Goal: Information Seeking & Learning: Compare options

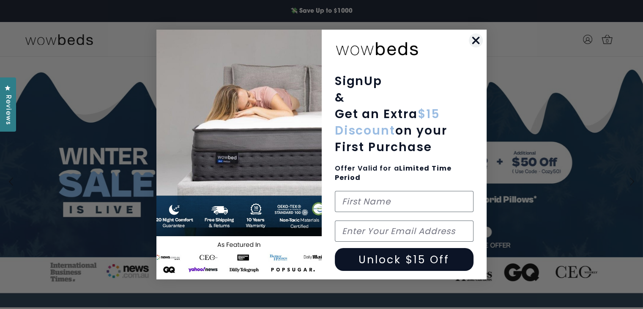
click at [479, 41] on circle "Close dialog" at bounding box center [476, 40] width 14 height 14
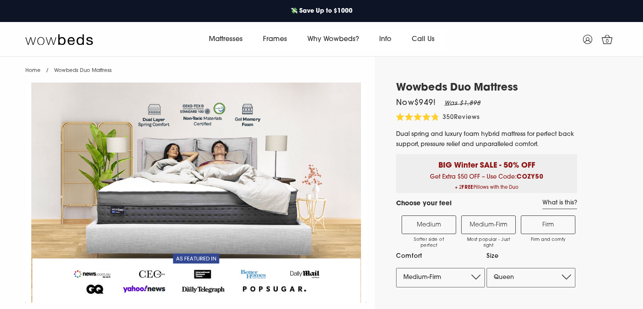
select select "Medium-Firm"
select select "Queen"
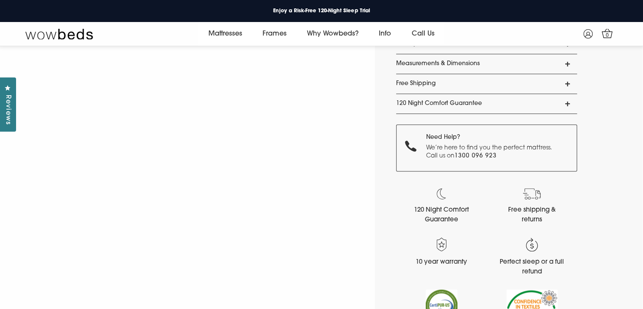
scroll to position [708, 0]
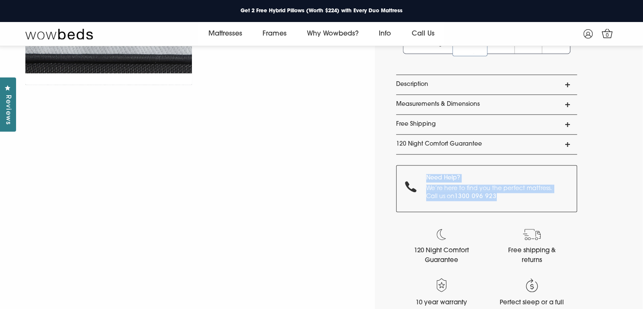
drag, startPoint x: 420, startPoint y: 173, endPoint x: 516, endPoint y: 197, distance: 99.0
click at [521, 199] on div "Need Help? We’re here to find you the perfect mattress. Call us on 1300 096 923" at bounding box center [486, 188] width 181 height 47
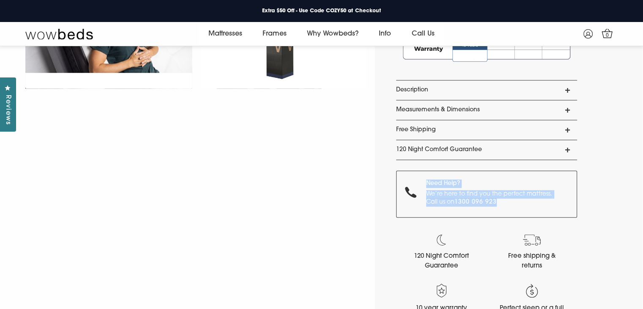
scroll to position [703, 0]
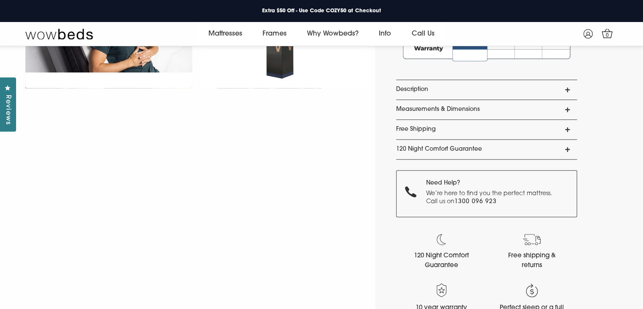
drag, startPoint x: 642, startPoint y: 63, endPoint x: 646, endPoint y: 0, distance: 63.1
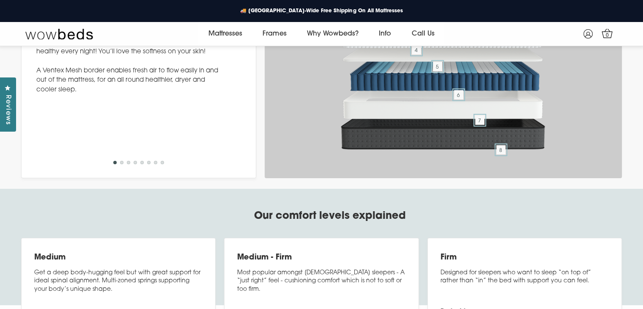
scroll to position [3603, 0]
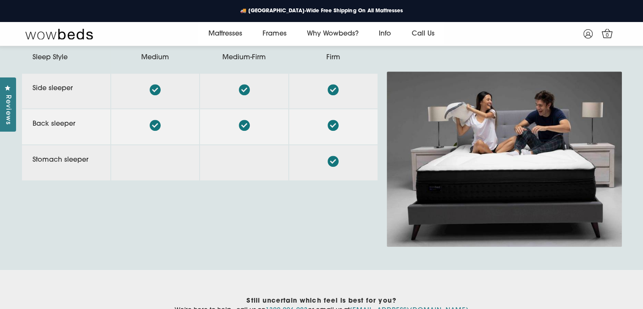
drag, startPoint x: 147, startPoint y: 151, endPoint x: 167, endPoint y: 154, distance: 20.9
click at [167, 109] on td at bounding box center [155, 91] width 88 height 35
drag, startPoint x: 157, startPoint y: 151, endPoint x: 144, endPoint y: 161, distance: 16.7
click at [151, 109] on td at bounding box center [155, 91] width 88 height 35
drag, startPoint x: 138, startPoint y: 118, endPoint x: 184, endPoint y: 124, distance: 46.1
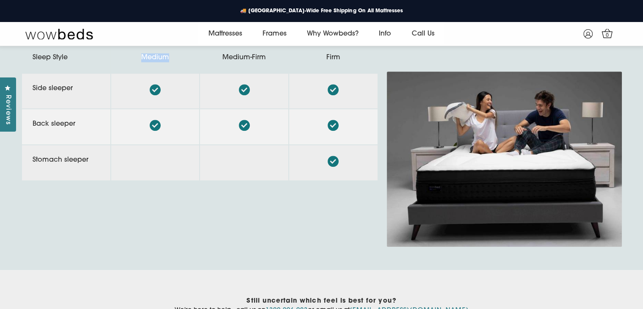
click at [175, 73] on th "Medium" at bounding box center [155, 58] width 88 height 30
drag, startPoint x: 264, startPoint y: 121, endPoint x: 314, endPoint y: 119, distance: 49.9
click at [290, 73] on tr "Sleep Style Medium Medium-Firm Firm" at bounding box center [200, 58] width 356 height 30
drag, startPoint x: 41, startPoint y: 145, endPoint x: 74, endPoint y: 156, distance: 35.3
click at [77, 109] on td "Side sleeper" at bounding box center [66, 91] width 88 height 35
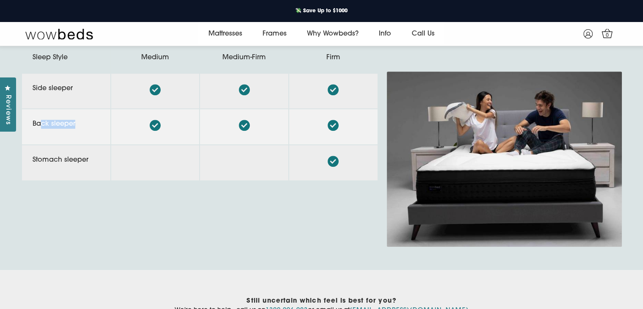
drag, startPoint x: 39, startPoint y: 175, endPoint x: 90, endPoint y: 195, distance: 54.5
click at [90, 144] on td "Back sleeper" at bounding box center [66, 126] width 88 height 35
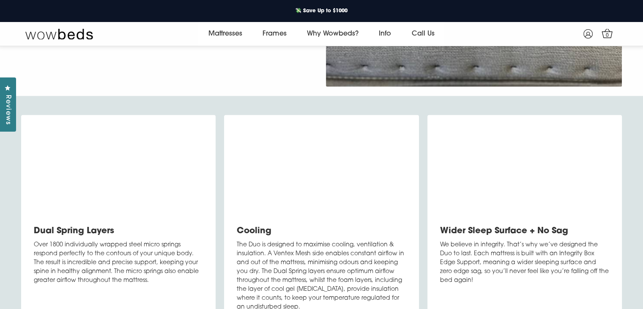
scroll to position [2402, 0]
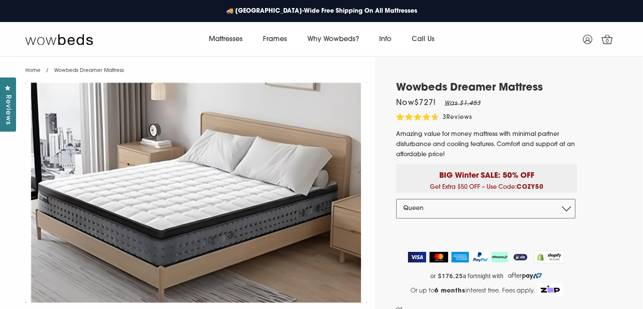
select select "Queen"
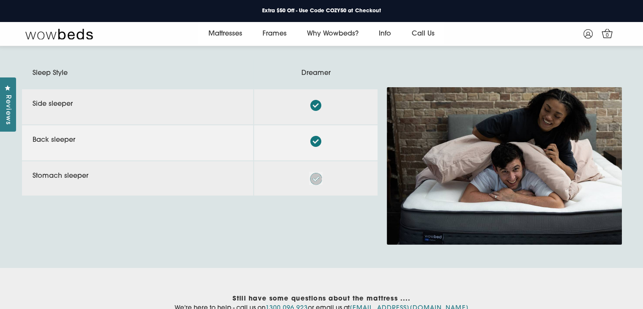
scroll to position [2981, 0]
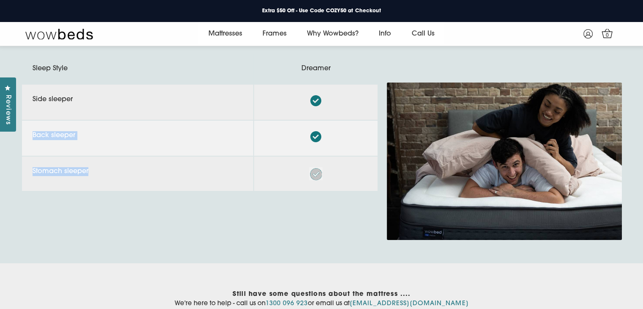
drag, startPoint x: 186, startPoint y: 170, endPoint x: 211, endPoint y: 197, distance: 37.1
click at [211, 191] on tbody "Side sleeper Back sleeper Stomach sleeper" at bounding box center [200, 138] width 356 height 106
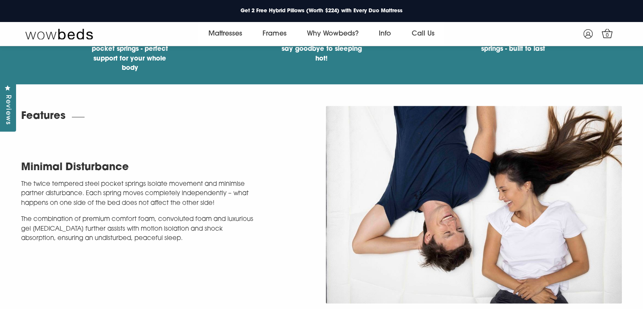
scroll to position [793, 0]
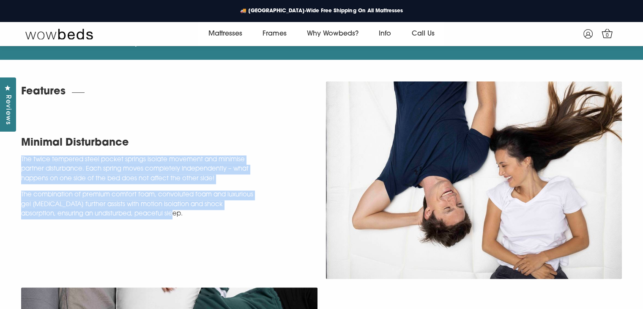
drag, startPoint x: 38, startPoint y: 159, endPoint x: 180, endPoint y: 211, distance: 150.7
click at [180, 211] on div "Minimal Disturbance The twice tempered steel pocket springs isolate movement an…" at bounding box center [169, 179] width 305 height 91
copy div "The twice tempered steel pocket springs isolate movement and minimise partner d…"
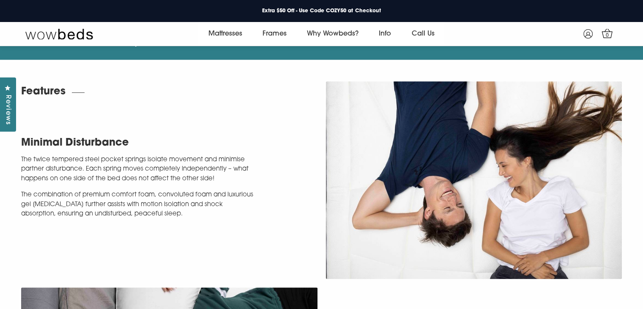
click at [281, 105] on div "Minimal Disturbance The twice tempered steel pocket springs isolate movement an…" at bounding box center [321, 180] width 643 height 206
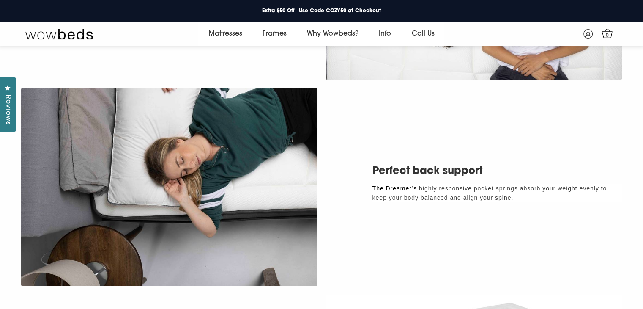
scroll to position [1047, 0]
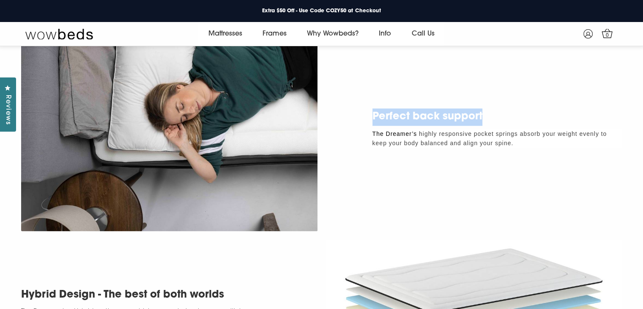
drag, startPoint x: 417, startPoint y: 117, endPoint x: 492, endPoint y: 115, distance: 74.9
click at [492, 115] on div "Perfect back support The Dreamer’s highly responsive pocket springs absorb your…" at bounding box center [474, 127] width 296 height 39
copy h2 "Perfect back support"
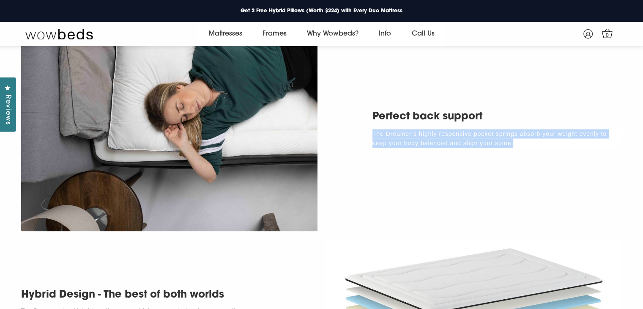
drag, startPoint x: 367, startPoint y: 131, endPoint x: 524, endPoint y: 142, distance: 157.7
click at [524, 142] on div "Perfect back support The Dreamer’s highly responsive pocket springs absorb your…" at bounding box center [474, 127] width 296 height 39
copy p "The Dreamer’s highly responsive pocket springs absorb your weight evenly to kee…"
click at [385, 206] on div "Perfect back support The Dreamer’s highly responsive pocket springs absorb your…" at bounding box center [321, 132] width 643 height 206
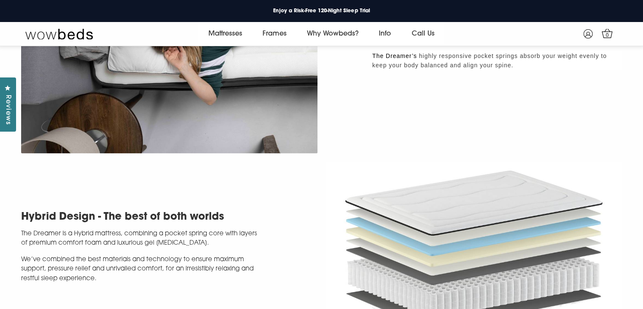
scroll to position [1174, 0]
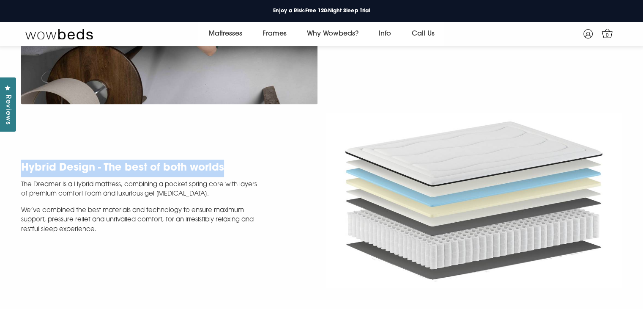
drag, startPoint x: 17, startPoint y: 165, endPoint x: 231, endPoint y: 161, distance: 214.4
click at [231, 161] on div "Hybrid Design - The best of both worlds The Dreamer is a Hybrid mattress, combi…" at bounding box center [169, 200] width 305 height 82
copy h2 "Hybrid Design - The best of both worlds"
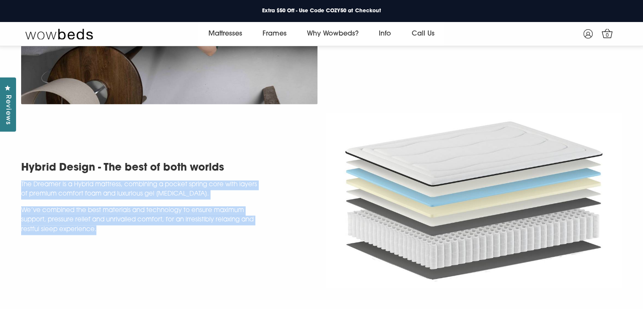
drag, startPoint x: 20, startPoint y: 186, endPoint x: 98, endPoint y: 227, distance: 88.3
click at [98, 227] on div "Hybrid Design - The best of both worlds The Dreamer is a Hybrid mattress, combi…" at bounding box center [169, 200] width 305 height 82
copy div "The Dreamer is a Hybrid mattress, combining a pocket spring core with layers of…"
click at [467, 209] on img at bounding box center [474, 200] width 296 height 176
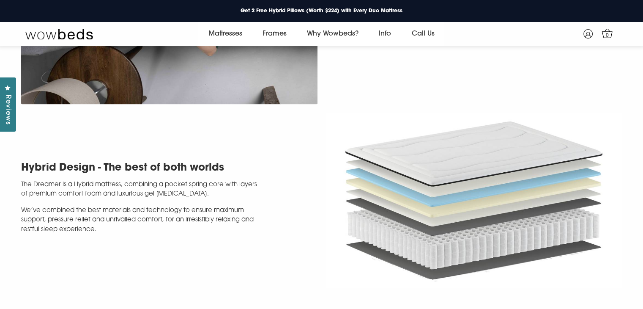
click at [634, 197] on div "Hybrid Design - The best of both worlds The Dreamer is a Hybrid mattress, combi…" at bounding box center [321, 200] width 643 height 184
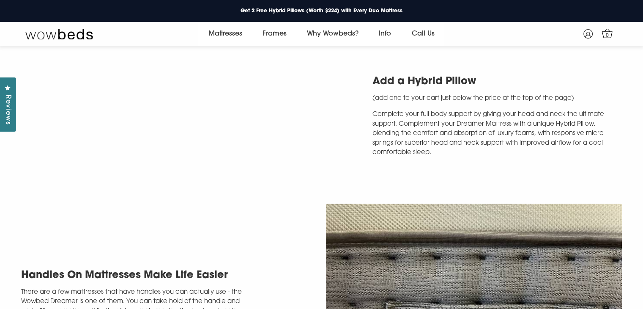
scroll to position [1343, 0]
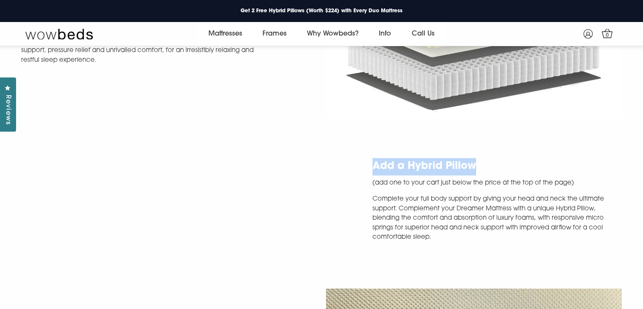
drag, startPoint x: 372, startPoint y: 176, endPoint x: 503, endPoint y: 171, distance: 131.2
click at [503, 171] on div "Add a Hybrid Pillow (add one to your cart just below the price at the top of th…" at bounding box center [474, 200] width 296 height 85
copy h2 "Add a Hybrid Pillow"
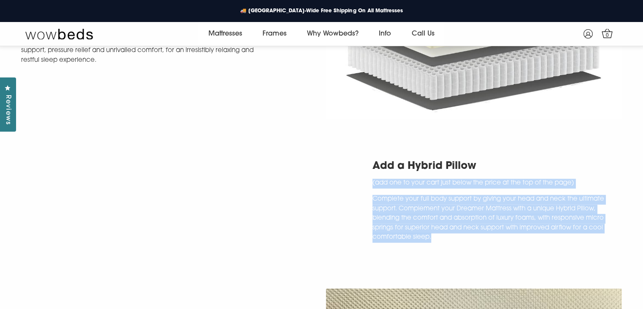
drag, startPoint x: 367, startPoint y: 190, endPoint x: 465, endPoint y: 245, distance: 112.7
click at [465, 242] on div "Add a Hybrid Pillow (add one to your cart just below the price at the top of th…" at bounding box center [474, 200] width 296 height 85
copy h3 "(add one to your cart just below the price at the top of the page) Complete you…"
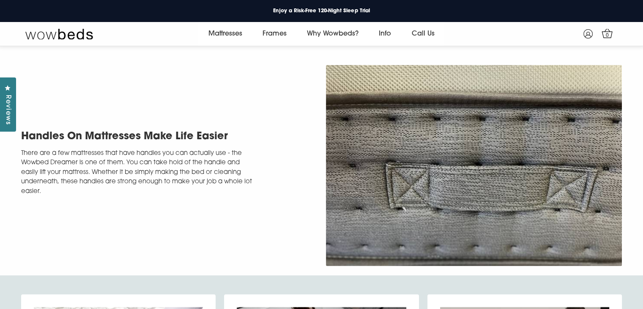
scroll to position [1595, 0]
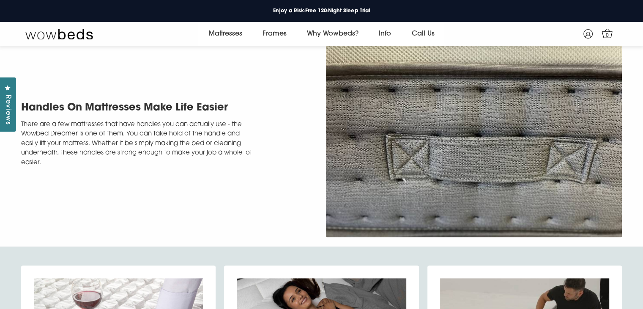
click at [219, 167] on p "There are a few mattresses that have handles you can actually use - the Wowbed …" at bounding box center [139, 144] width 237 height 48
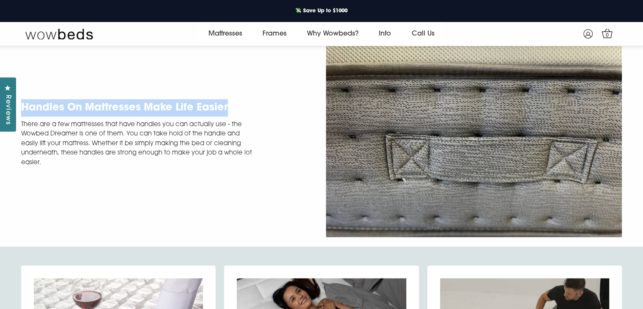
drag, startPoint x: 23, startPoint y: 126, endPoint x: 245, endPoint y: 123, distance: 222.0
click at [245, 116] on h2 "Handles On Mattresses Make Life Easier" at bounding box center [139, 107] width 237 height 17
copy h2 "Handles On Mattresses Make Life Easier"
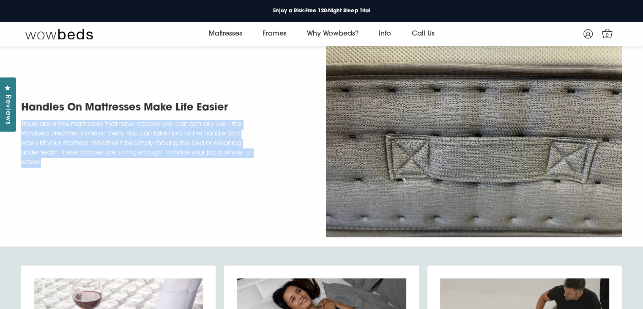
drag, startPoint x: 17, startPoint y: 140, endPoint x: 73, endPoint y: 187, distance: 72.9
click at [73, 174] on div "Handles On Mattresses Make Life Easier There are a few mattresses that have han…" at bounding box center [169, 136] width 305 height 75
copy p "There are a few mattresses that have handles you can actually use - the Wowbed …"
click at [306, 161] on div "Handles On Mattresses Make Life Easier There are a few mattresses that have han…" at bounding box center [169, 133] width 296 height 69
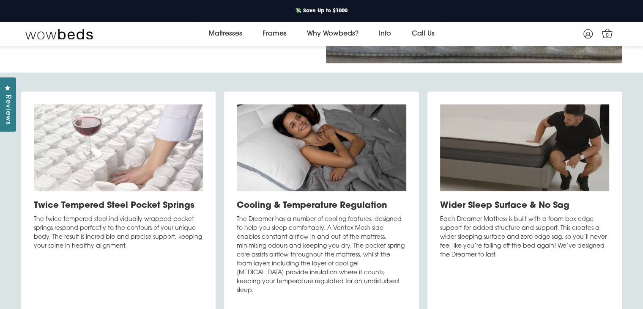
scroll to position [1769, 0]
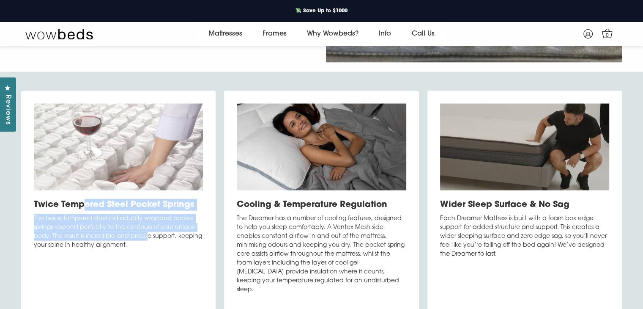
drag, startPoint x: 83, startPoint y: 223, endPoint x: 144, endPoint y: 255, distance: 68.9
click at [144, 250] on div "Twice Tempered Steel Pocket Springs The twice tempered steel individually wrapp…" at bounding box center [118, 224] width 169 height 51
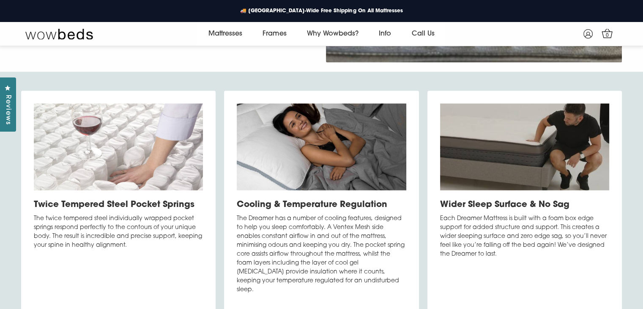
click at [36, 211] on h3 "Twice Tempered Steel Pocket Springs" at bounding box center [118, 205] width 169 height 12
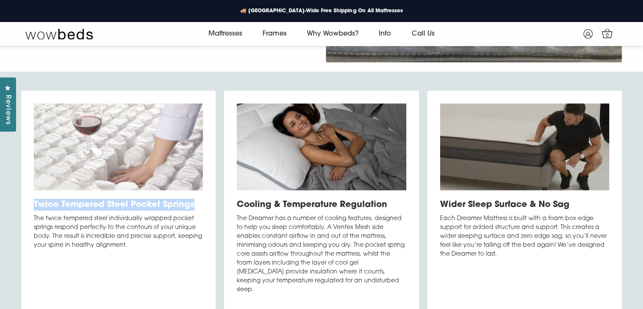
drag, startPoint x: 33, startPoint y: 222, endPoint x: 203, endPoint y: 217, distance: 169.6
click at [203, 217] on div "Twice Tempered Steel Pocket Springs The twice tempered steel individually wrapp…" at bounding box center [118, 202] width 195 height 222
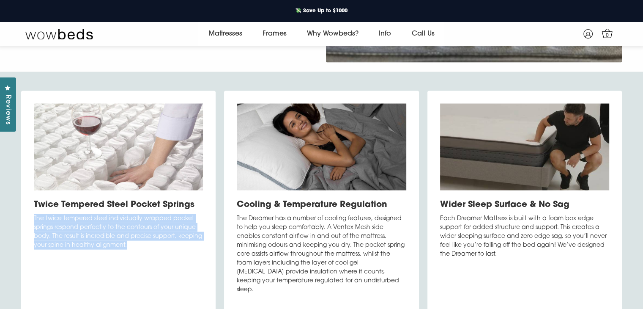
drag, startPoint x: 32, startPoint y: 236, endPoint x: 136, endPoint y: 266, distance: 108.2
click at [136, 266] on div "Twice Tempered Steel Pocket Springs The twice tempered steel individually wrapp…" at bounding box center [118, 202] width 195 height 222
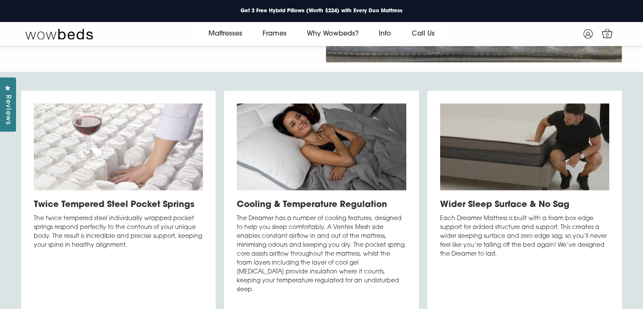
click at [200, 94] on div "Twice Tempered Steel Pocket Springs The twice tempered steel individually wrapp…" at bounding box center [321, 202] width 643 height 261
click at [318, 236] on p "The Dreamer has a number of cooling features, designed to help you sleep comfor…" at bounding box center [321, 254] width 169 height 80
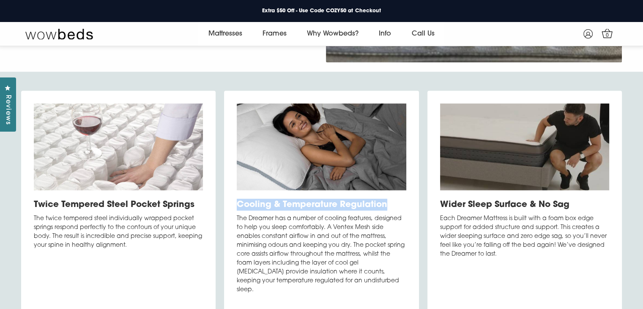
drag, startPoint x: 237, startPoint y: 222, endPoint x: 386, endPoint y: 220, distance: 148.9
click at [386, 211] on h3 "Cooling & Temperature Regulation" at bounding box center [321, 205] width 169 height 12
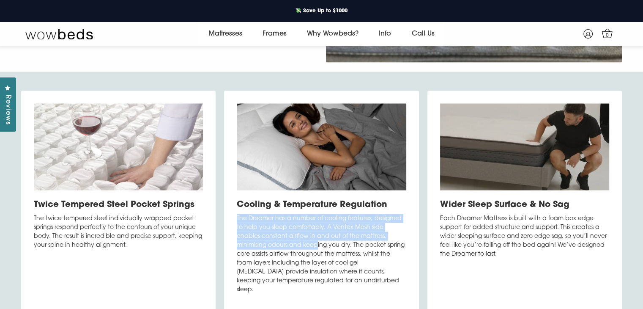
drag, startPoint x: 236, startPoint y: 236, endPoint x: 294, endPoint y: 261, distance: 63.2
click at [287, 261] on div "Cooling & Temperature Regulation The Dreamer has a number of cooling features, …" at bounding box center [321, 202] width 195 height 222
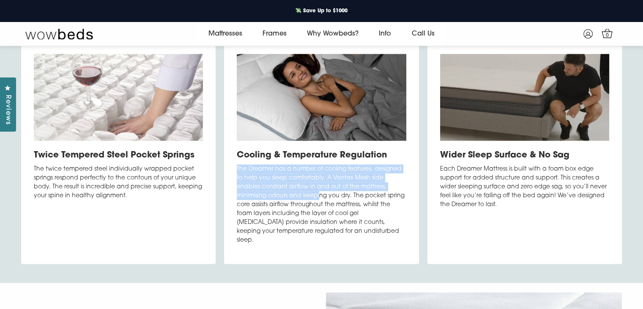
scroll to position [1854, 0]
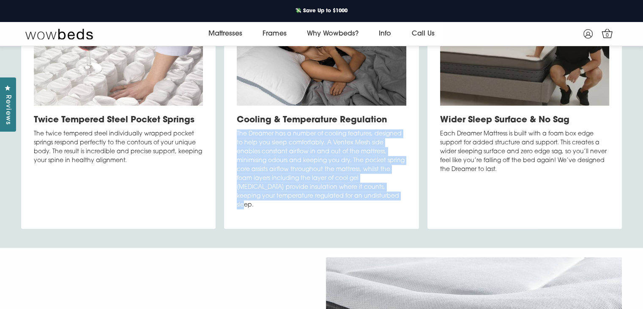
click at [343, 209] on p "The Dreamer has a number of cooling features, designed to help you sleep comfor…" at bounding box center [321, 169] width 169 height 80
click at [420, 193] on div "Cooling & Temperature Regulation The Dreamer has a number of cooling features, …" at bounding box center [321, 117] width 203 height 222
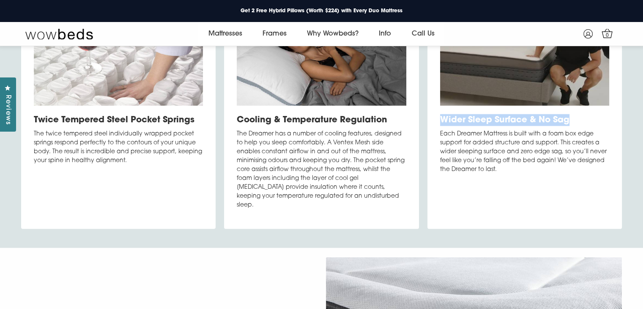
drag, startPoint x: 440, startPoint y: 137, endPoint x: 596, endPoint y: 142, distance: 156.1
click at [596, 126] on h3 "Wider Sleep Surface & No Sag" at bounding box center [524, 120] width 169 height 12
drag, startPoint x: 440, startPoint y: 152, endPoint x: 505, endPoint y: 188, distance: 74.4
click at [505, 174] on p "Each Dreamer Mattress is built with a foam box edge support for added structure…" at bounding box center [524, 151] width 169 height 44
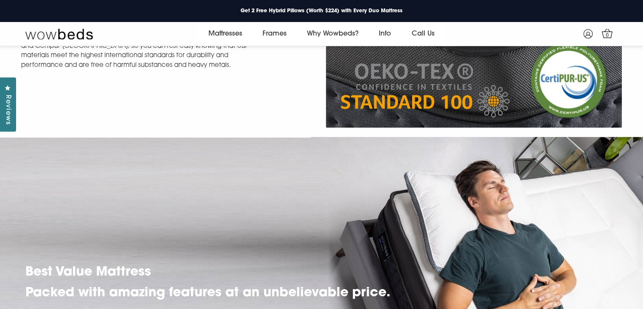
scroll to position [1980, 0]
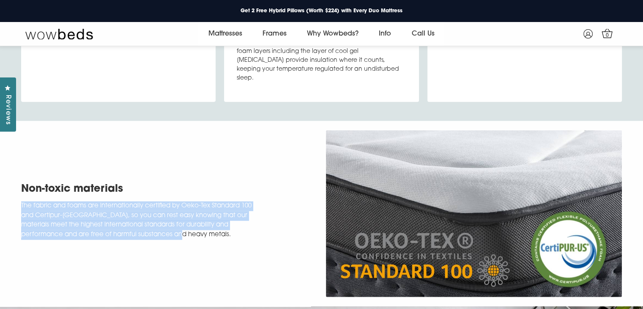
drag, startPoint x: 16, startPoint y: 214, endPoint x: 174, endPoint y: 243, distance: 160.9
click at [174, 243] on div "Non-toxic materials The fabric and foams are internationally certified by Oeko-…" at bounding box center [321, 213] width 643 height 175
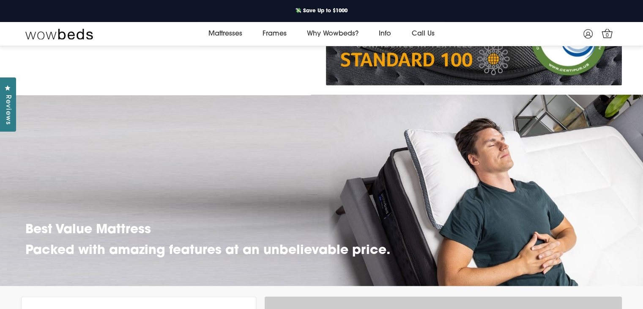
scroll to position [2276, 0]
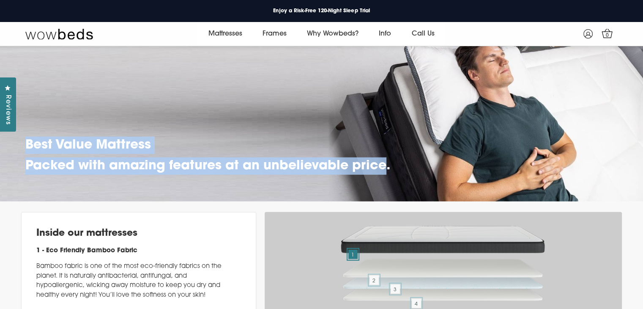
drag, startPoint x: 63, startPoint y: 159, endPoint x: 387, endPoint y: 178, distance: 325.4
click at [387, 178] on div "Best Value Mattress Packed with amazing features at an unbelievable price." at bounding box center [207, 157] width 365 height 41
click at [395, 175] on img at bounding box center [321, 105] width 643 height 191
click at [394, 178] on img at bounding box center [321, 105] width 643 height 191
click at [383, 175] on h2 "Packed with amazing features at an unbelievable price." at bounding box center [207, 165] width 365 height 17
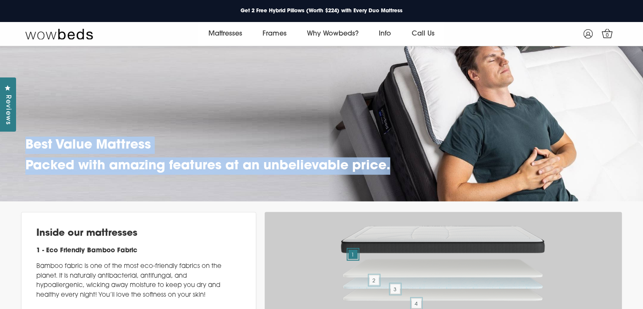
drag, startPoint x: 29, startPoint y: 155, endPoint x: 391, endPoint y: 178, distance: 362.3
click at [390, 178] on div "Best Value Mattress Packed with amazing features at an unbelievable price." at bounding box center [207, 157] width 365 height 41
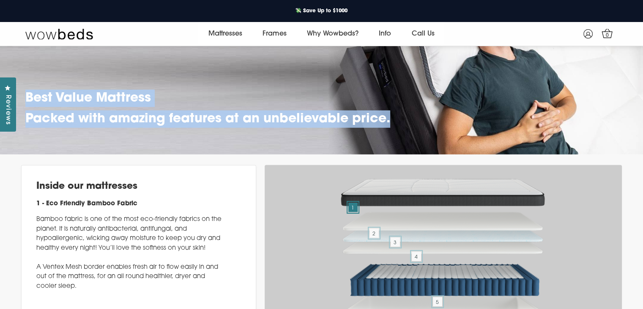
scroll to position [2319, 0]
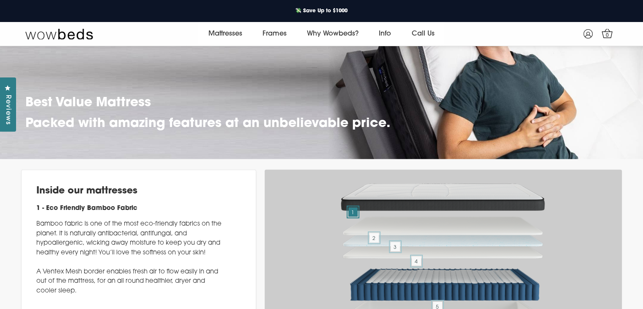
click at [247, 175] on div "Previous Inside our mattresses 1 - Eco Friendly Bamboo Fabric Bamboo fabric is …" at bounding box center [321, 274] width 643 height 230
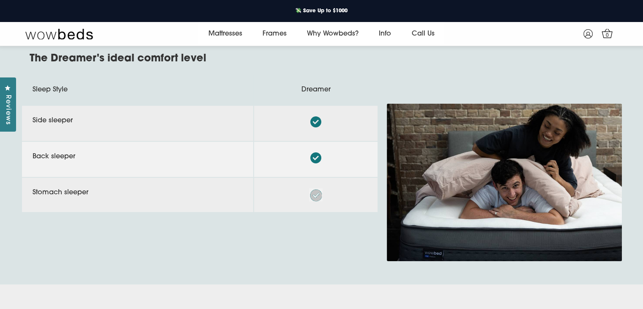
scroll to position [2995, 0]
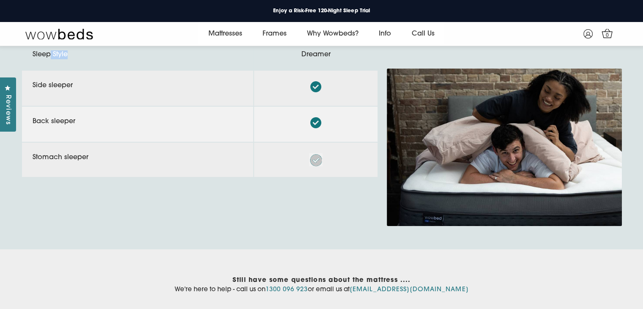
drag, startPoint x: 49, startPoint y: 82, endPoint x: 145, endPoint y: 87, distance: 96.5
click at [108, 70] on th "Sleep Style" at bounding box center [137, 55] width 231 height 30
drag, startPoint x: 314, startPoint y: 87, endPoint x: 351, endPoint y: 84, distance: 36.5
click at [351, 70] on th "Dreamer" at bounding box center [315, 55] width 123 height 30
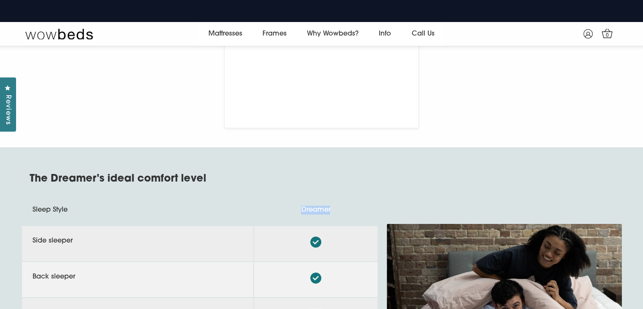
scroll to position [2911, 0]
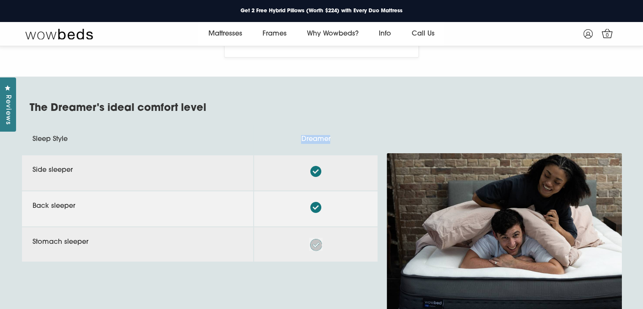
click at [284, 154] on th "Dreamer" at bounding box center [315, 139] width 123 height 30
drag, startPoint x: 297, startPoint y: 167, endPoint x: 338, endPoint y: 163, distance: 41.7
click at [338, 154] on th "Dreamer" at bounding box center [315, 139] width 123 height 30
click at [511, 154] on div "Sleep Style Dreamer Side sleeper Back sleeper Stomach sleeper" at bounding box center [321, 216] width 643 height 187
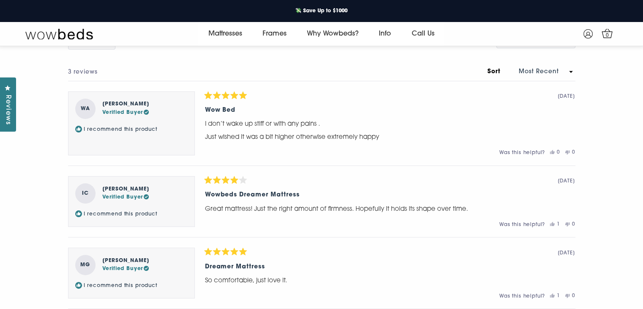
scroll to position [3249, 0]
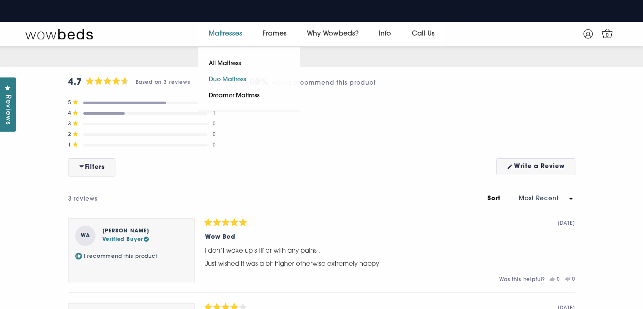
click at [225, 78] on link "Duo Mattress" at bounding box center [227, 80] width 58 height 16
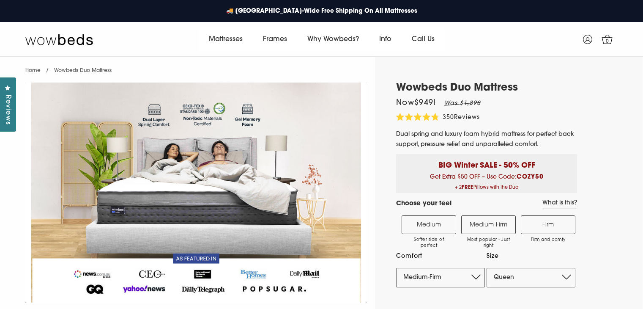
select select "Medium-Firm"
select select "Queen"
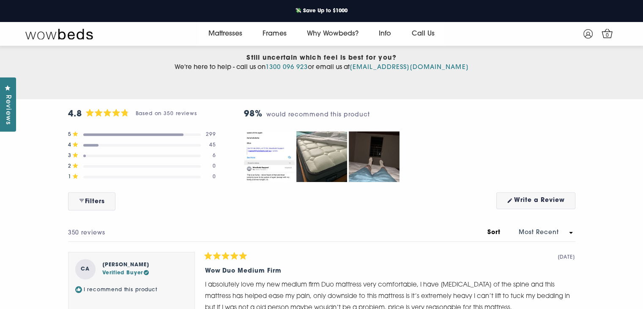
scroll to position [3852, 0]
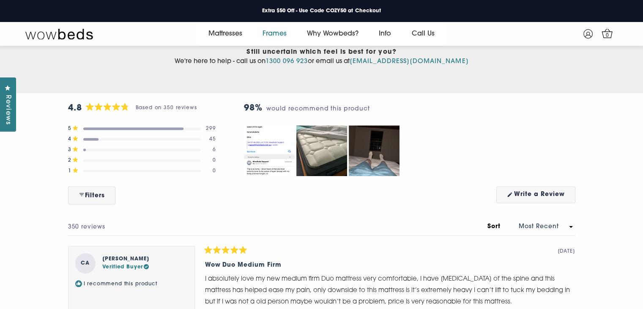
click at [275, 34] on link "Frames" at bounding box center [274, 34] width 44 height 24
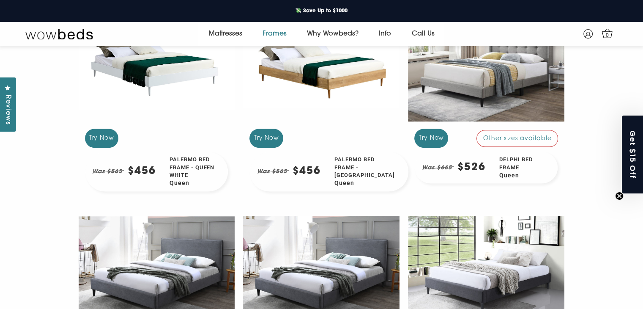
scroll to position [798, 0]
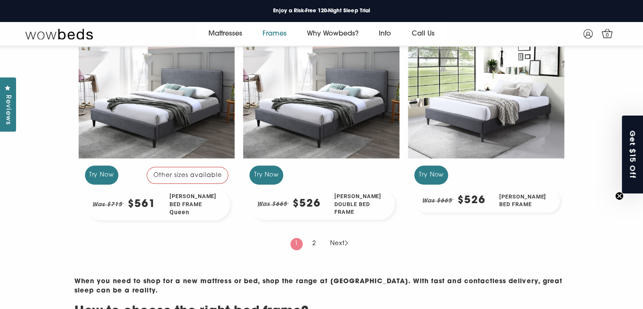
click at [187, 209] on div "[PERSON_NAME] Bed Frame Queen" at bounding box center [196, 204] width 67 height 31
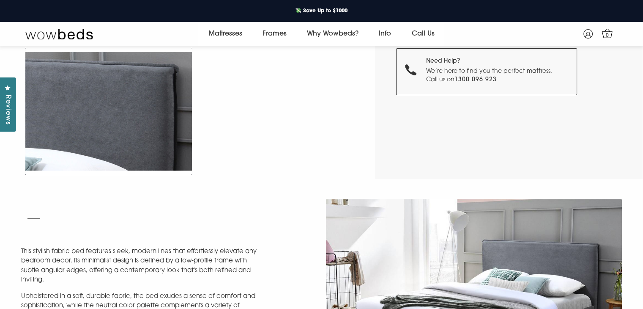
scroll to position [285, 0]
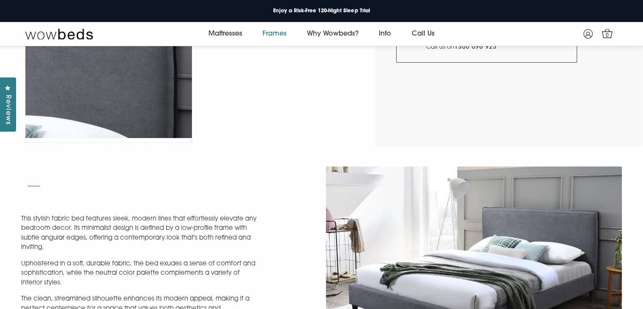
click at [281, 32] on link "Frames" at bounding box center [274, 34] width 44 height 24
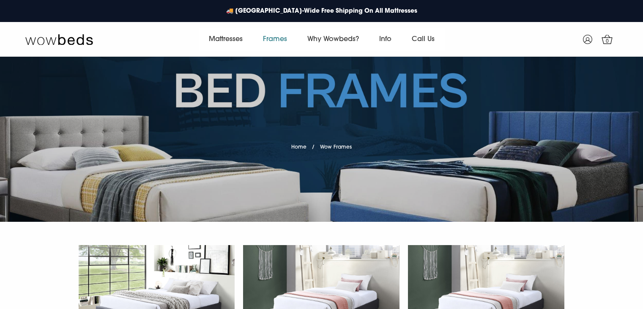
click at [172, 242] on div at bounding box center [157, 300] width 156 height 117
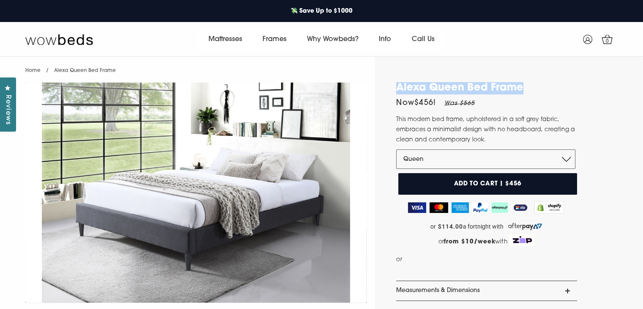
drag, startPoint x: 395, startPoint y: 85, endPoint x: 548, endPoint y: 86, distance: 153.5
click at [533, 85] on div "Alexa Queen Bed Frame Now $456 ! Was $565 This modern bed frame, upholstered in…" at bounding box center [480, 228] width 211 height 293
click at [548, 86] on h1 "Alexa Queen Bed Frame" at bounding box center [486, 88] width 181 height 12
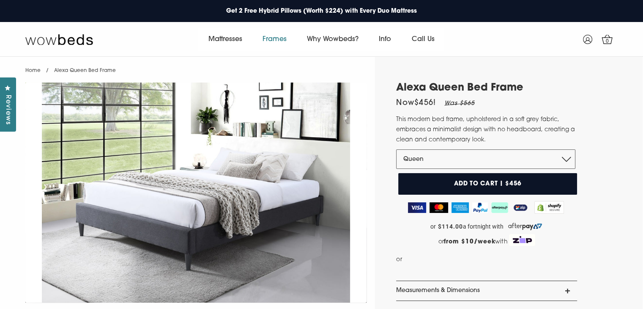
click at [271, 41] on link "Frames" at bounding box center [274, 39] width 44 height 24
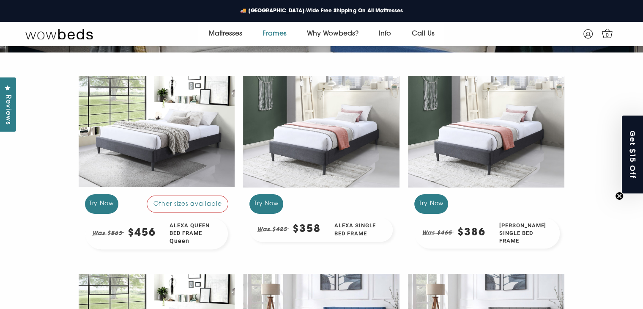
click at [540, 134] on div at bounding box center [486, 131] width 156 height 117
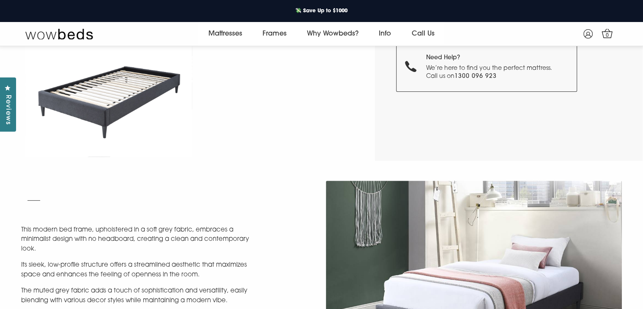
scroll to position [201, 0]
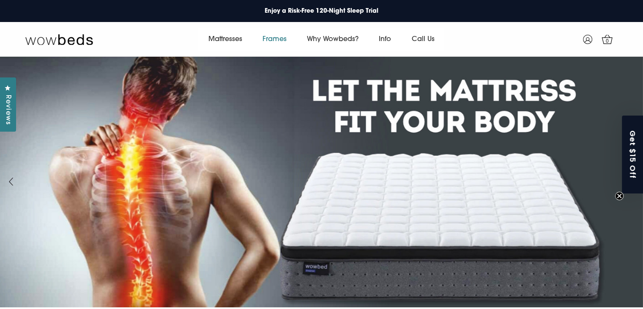
click at [280, 37] on link "Frames" at bounding box center [274, 39] width 44 height 24
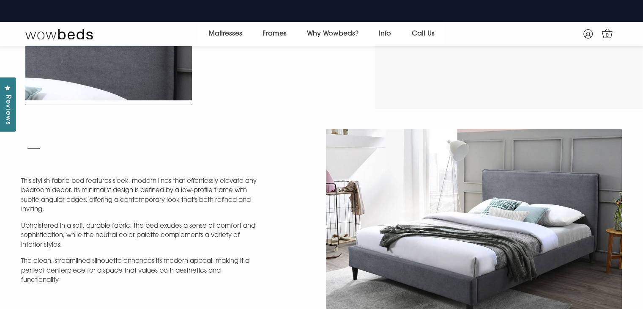
scroll to position [371, 0]
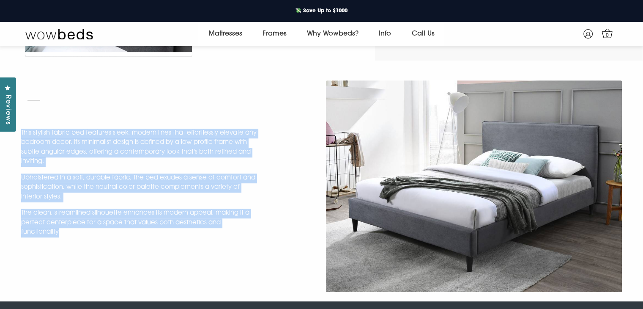
drag, startPoint x: 20, startPoint y: 129, endPoint x: 118, endPoint y: 210, distance: 126.8
click at [117, 236] on div "This stylish fabric bed features sleek, modern lines that effortlessly elevate …" at bounding box center [169, 186] width 305 height 115
copy div "This stylish fabric bed features sleek, modern lines that effortlessly elevate …"
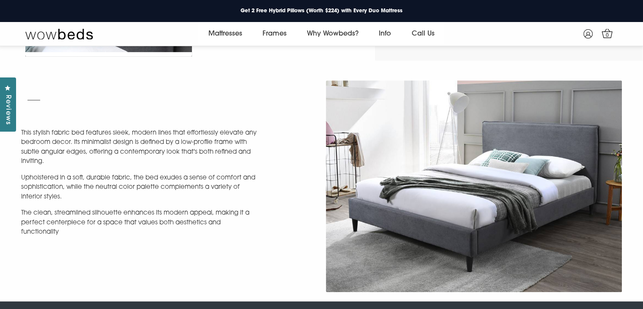
click at [609, 68] on div "This stylish fabric bed features sleek, modern lines that effortlessly elevate …" at bounding box center [321, 180] width 643 height 241
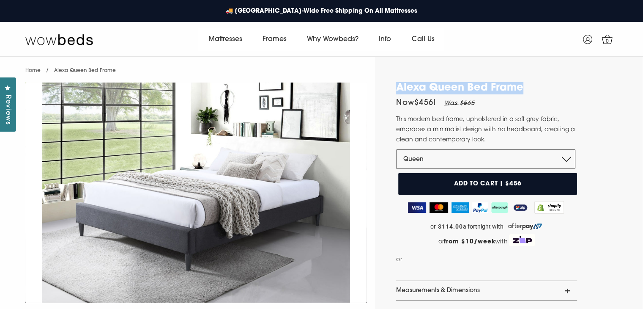
drag, startPoint x: 463, startPoint y: 87, endPoint x: 536, endPoint y: 82, distance: 73.8
click at [536, 82] on div "Alexa Queen Bed Frame Now $456 ! Was $565 This modern bed frame, upholstered in…" at bounding box center [480, 228] width 211 height 293
copy h1 "Alexa Queen Bed Frame"
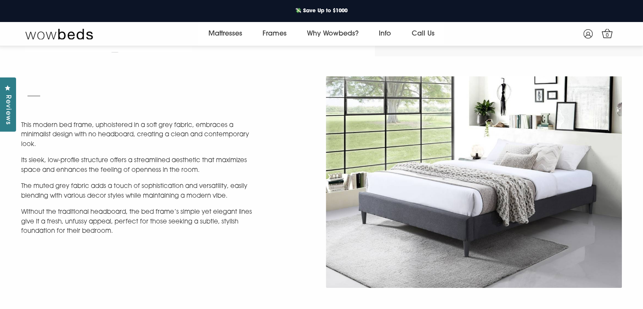
scroll to position [751, 0]
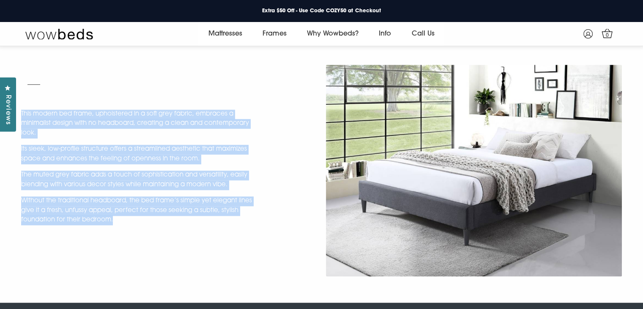
drag, startPoint x: 22, startPoint y: 112, endPoint x: 121, endPoint y: 217, distance: 144.8
click at [121, 217] on div "This modern bed frame, upholstered in a soft grey fabric, embraces a minimalist…" at bounding box center [169, 167] width 296 height 115
copy div "This modern bed frame, upholstered in a soft grey fabric, embraces a minimalist…"
click at [304, 119] on div "This modern bed frame, upholstered in a soft grey fabric, embraces a minimalist…" at bounding box center [169, 167] width 296 height 115
drag, startPoint x: 22, startPoint y: 111, endPoint x: 122, endPoint y: 219, distance: 147.2
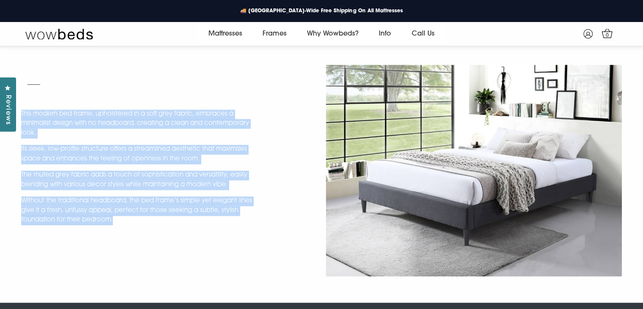
click at [122, 219] on div "This modern bed frame, upholstered in a soft grey fabric, embraces a minimalist…" at bounding box center [169, 167] width 296 height 115
copy div "This modern bed frame, upholstered in a soft grey fabric, embraces a minimalist…"
click at [281, 127] on div "This modern bed frame, upholstered in a soft grey fabric, embraces a minimalist…" at bounding box center [169, 167] width 296 height 115
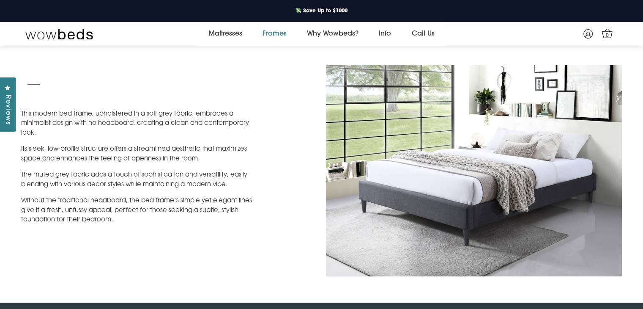
click at [282, 31] on link "Frames" at bounding box center [274, 34] width 44 height 24
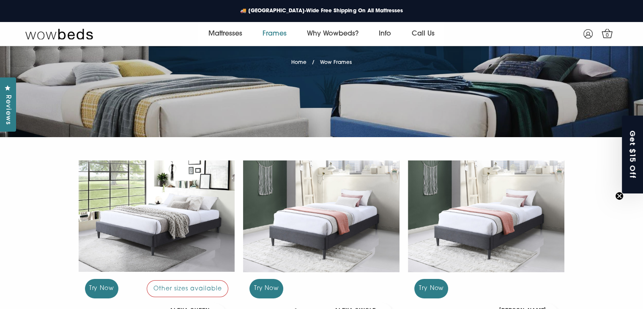
scroll to position [211, 0]
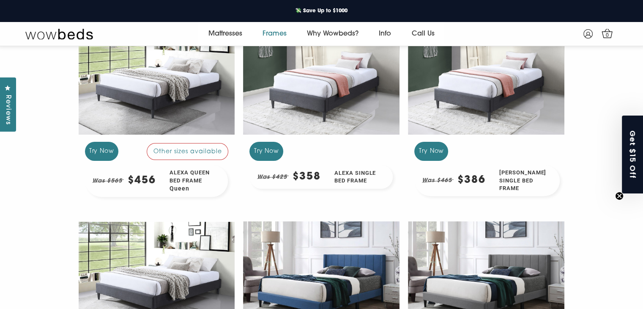
click at [359, 116] on div at bounding box center [321, 78] width 156 height 117
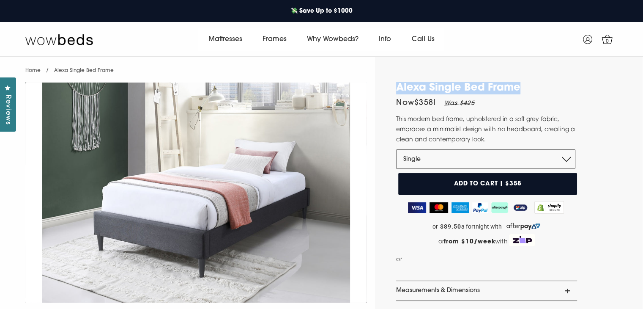
drag, startPoint x: 396, startPoint y: 85, endPoint x: 533, endPoint y: 85, distance: 136.6
click at [533, 85] on h1 "Alexa Single Bed Frame" at bounding box center [486, 88] width 181 height 12
copy h1 "Alexa Single Bed Frame"
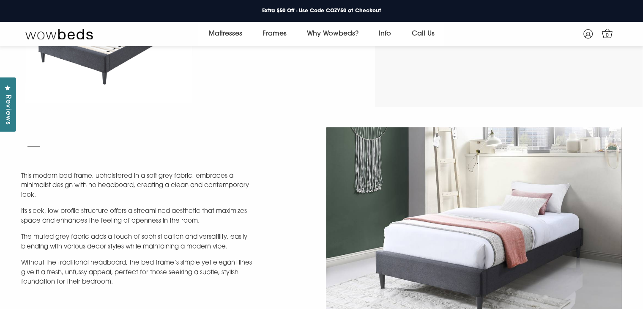
scroll to position [327, 0]
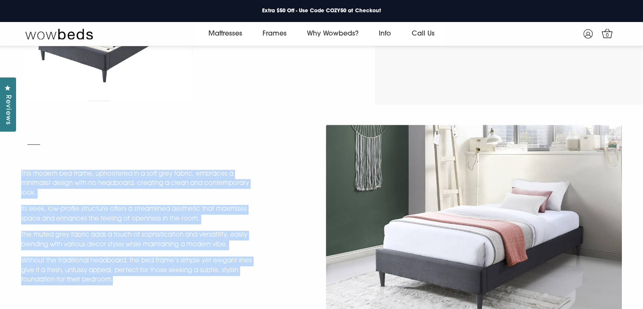
drag, startPoint x: 21, startPoint y: 171, endPoint x: 116, endPoint y: 280, distance: 144.8
click at [116, 280] on div "This modern bed frame, upholstered in a soft grey fabric, embraces a minimalist…" at bounding box center [169, 227] width 296 height 115
copy div "This modern bed frame, upholstered in a soft grey fabric, embraces a minimalist…"
click at [281, 34] on link "Frames" at bounding box center [274, 34] width 44 height 24
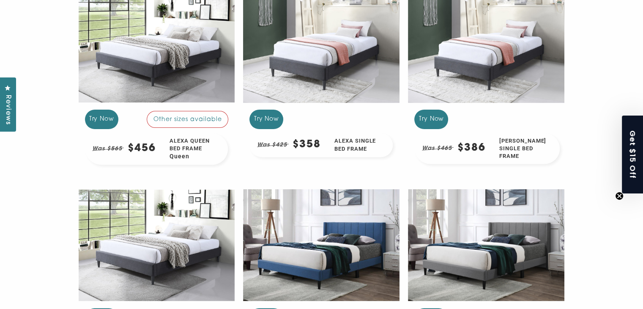
click at [529, 70] on div at bounding box center [486, 46] width 156 height 117
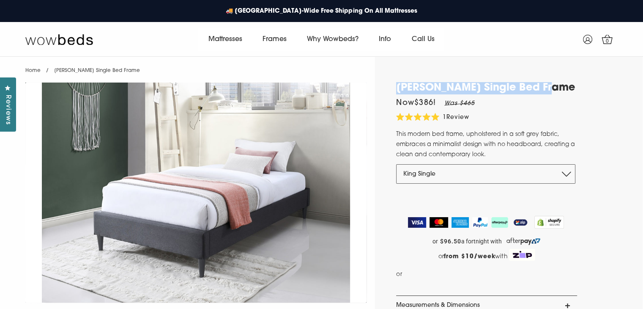
drag, startPoint x: 392, startPoint y: 87, endPoint x: 553, endPoint y: 83, distance: 160.7
click at [553, 83] on div "Alexa King Single Bed Frame Now $386 ! Was $465 5.0 Rated 5.0 out of 5 stars 1 …" at bounding box center [480, 236] width 211 height 308
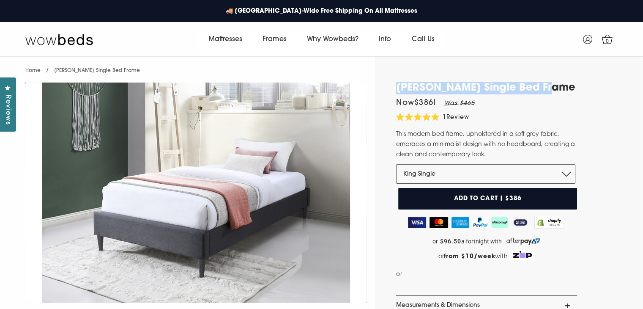
copy h1 "[PERSON_NAME] Single Bed Frame"
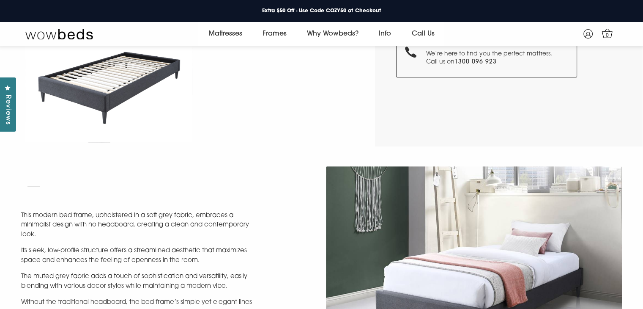
scroll to position [370, 0]
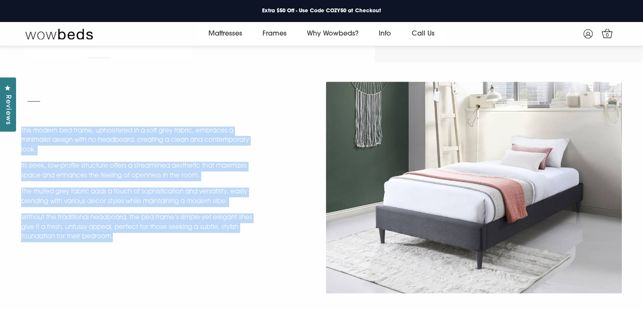
drag, startPoint x: 20, startPoint y: 126, endPoint x: 119, endPoint y: 238, distance: 148.9
click at [119, 238] on div "This modern bed frame, upholstered in a soft grey fabric, embraces a minimalist…" at bounding box center [169, 187] width 305 height 122
copy div "This modern bed frame, upholstered in a soft grey fabric, embraces a minimalist…"
click at [284, 33] on link "Frames" at bounding box center [274, 34] width 44 height 24
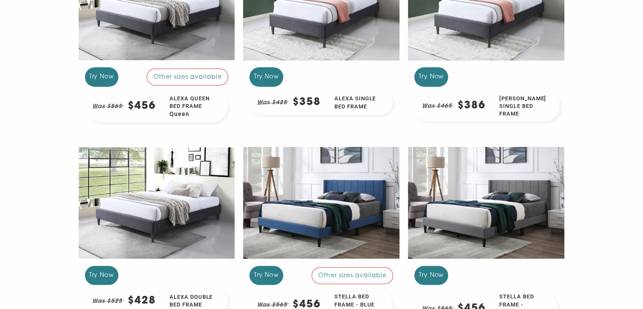
scroll to position [400, 0]
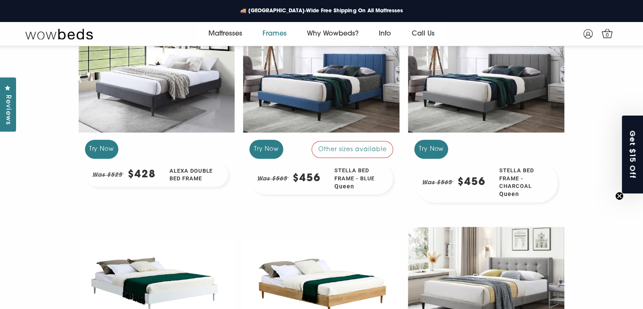
click at [176, 92] on div at bounding box center [157, 76] width 156 height 117
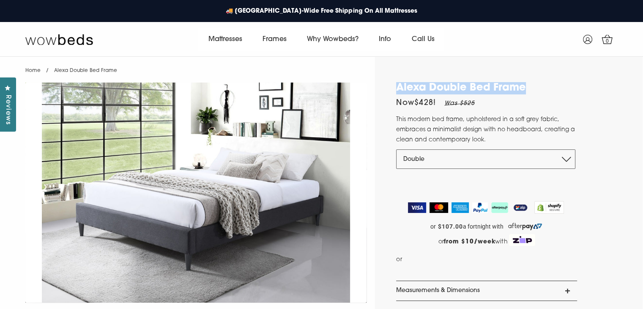
drag, startPoint x: 397, startPoint y: 87, endPoint x: 534, endPoint y: 88, distance: 137.0
click at [534, 88] on h1 "Alexa Double Bed Frame" at bounding box center [486, 88] width 181 height 12
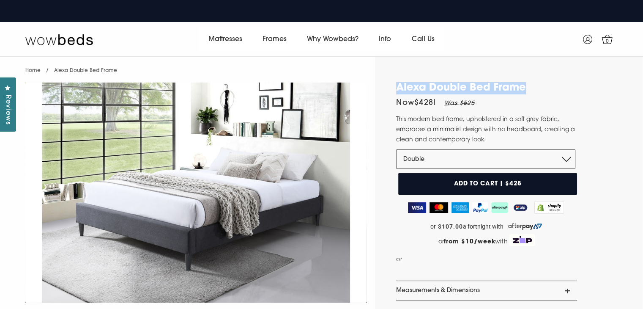
copy h1 "Alexa Double Bed Frame"
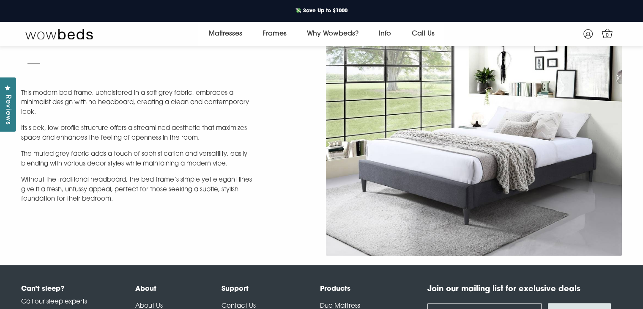
scroll to position [413, 0]
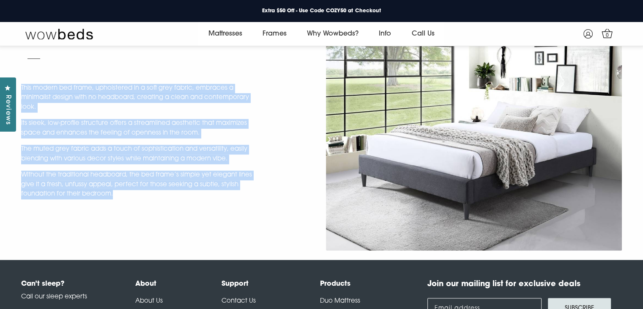
drag, startPoint x: 21, startPoint y: 87, endPoint x: 119, endPoint y: 189, distance: 142.1
click at [119, 189] on div "This modern bed frame, upholstered in a soft grey fabric, embraces a minimalist…" at bounding box center [169, 141] width 296 height 115
copy div "This modern bed frame, upholstered in a soft grey fabric, embraces a minimalist…"
click at [277, 36] on link "Frames" at bounding box center [274, 34] width 44 height 24
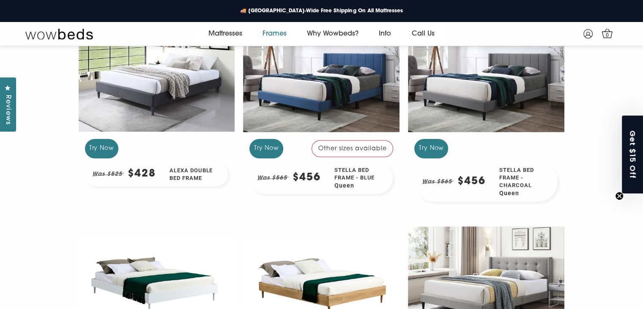
click at [354, 96] on div at bounding box center [321, 75] width 156 height 117
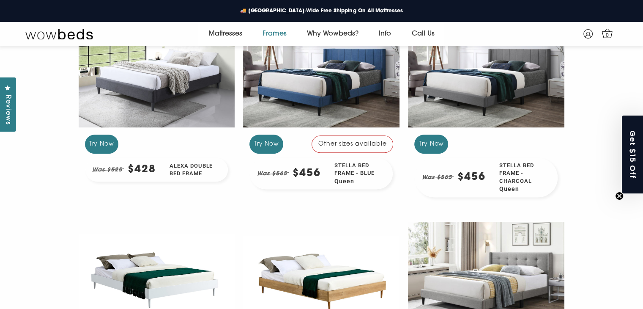
scroll to position [413, 0]
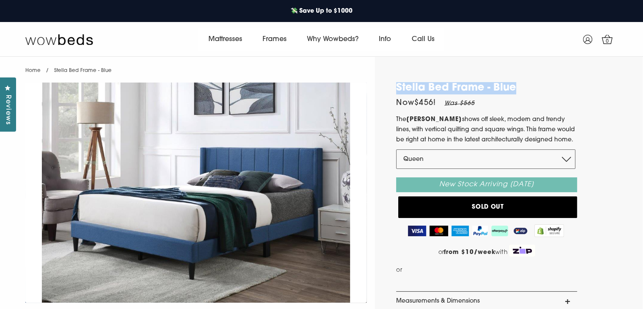
drag, startPoint x: 392, startPoint y: 85, endPoint x: 520, endPoint y: 74, distance: 127.8
copy h1 "Stella Bed Frame - Blue"
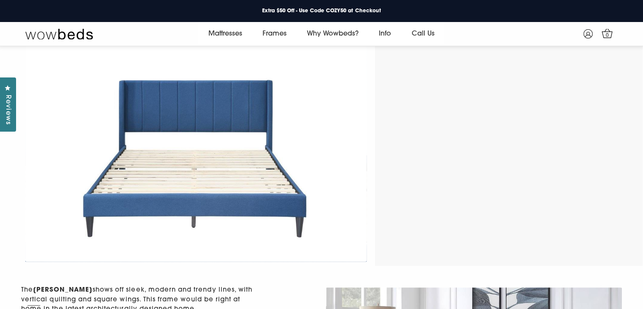
scroll to position [519, 0]
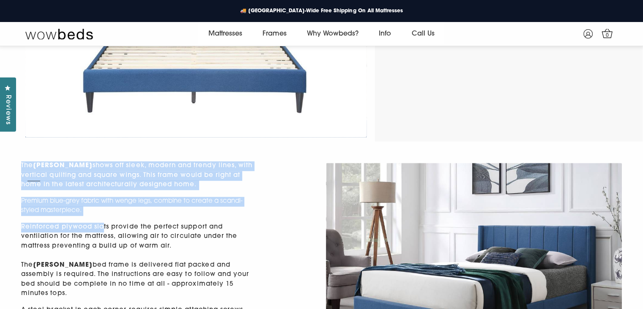
drag, startPoint x: 21, startPoint y: 165, endPoint x: 104, endPoint y: 233, distance: 107.6
click at [104, 233] on div "The Stella shows off sleek, modern and trendy lines, with vertical quilting and…" at bounding box center [169, 265] width 296 height 208
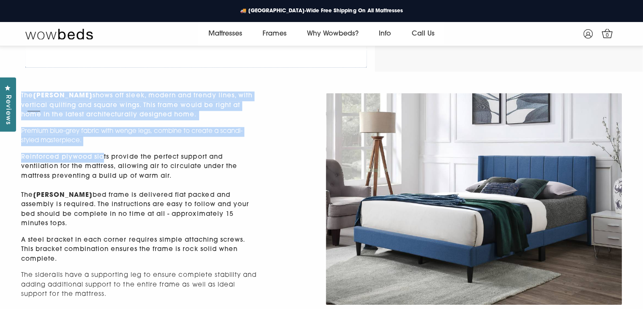
scroll to position [646, 0]
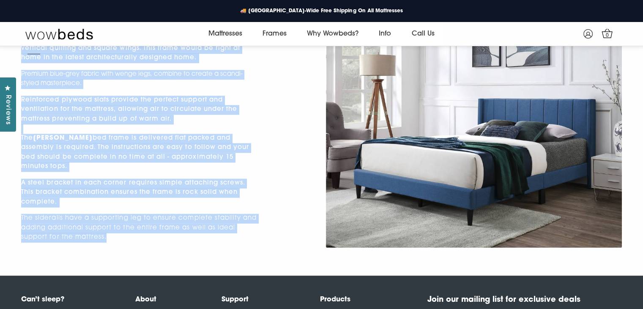
click at [120, 229] on p "The siderails have a supporting leg to ensure complete stability and adding add…" at bounding box center [139, 228] width 237 height 29
copy div "The Stella shows off sleek, modern and trendy lines, with vertical quilting and…"
click at [298, 126] on div "The Stella shows off sleek, modern and trendy lines, with vertical quilting and…" at bounding box center [169, 138] width 296 height 208
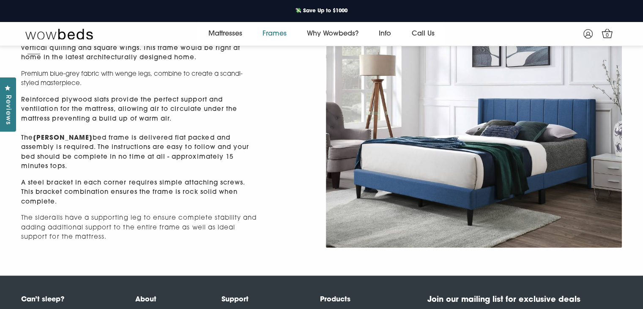
click at [281, 32] on link "Frames" at bounding box center [274, 34] width 44 height 24
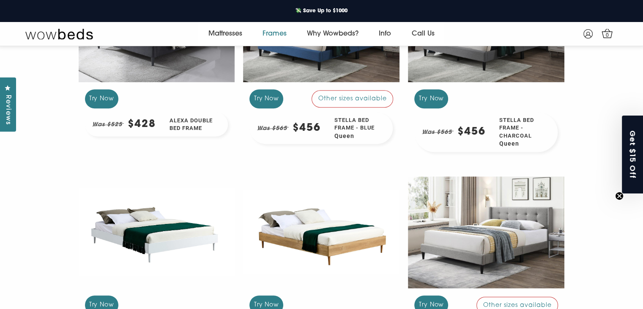
scroll to position [413, 0]
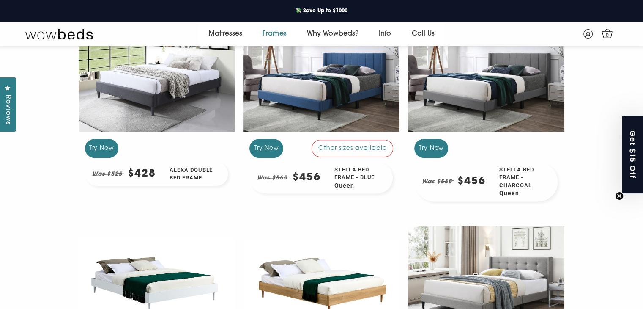
click at [513, 91] on div at bounding box center [486, 75] width 156 height 117
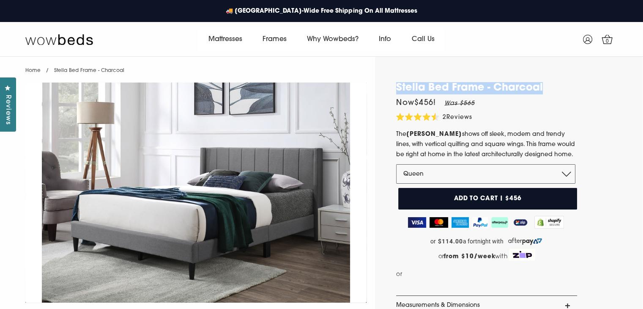
drag, startPoint x: 547, startPoint y: 83, endPoint x: 403, endPoint y: 87, distance: 143.4
click at [393, 88] on div "Stella Bed Frame - Charcoal Now $456 ! Was $565 4.5 Rated 4.5 out of 5 stars 2 …" at bounding box center [480, 236] width 211 height 308
copy h1 "Stella Bed Frame - Charcoal"
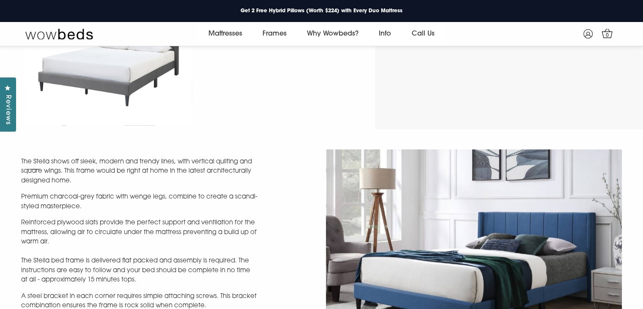
scroll to position [751, 0]
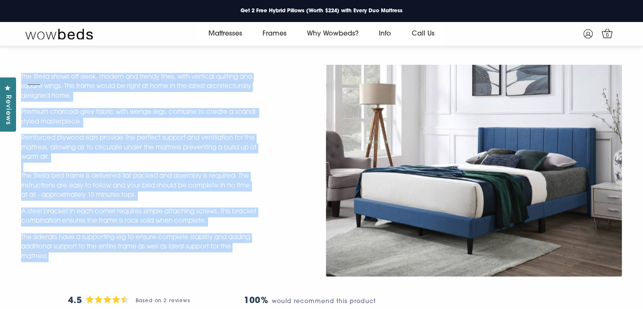
drag, startPoint x: 22, startPoint y: 77, endPoint x: 107, endPoint y: 256, distance: 198.8
click at [107, 256] on div "The Stella shows off sleek, modern and trendy lines, with vertical quilting and…" at bounding box center [169, 167] width 296 height 189
copy div "The Stella shows off sleek, modern and trendy lines, with vertical quilting and…"
click at [313, 143] on div "The Stella shows off sleek, modern and trendy lines, with vertical quilting and…" at bounding box center [169, 167] width 296 height 189
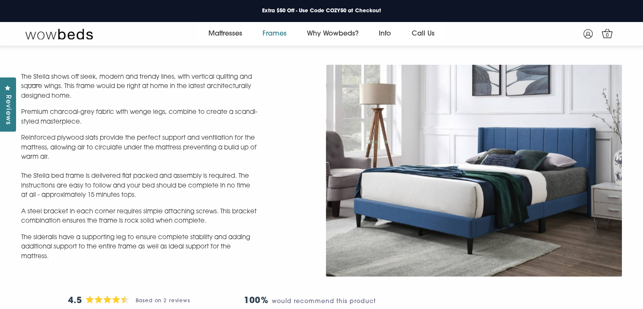
click at [279, 33] on link "Frames" at bounding box center [274, 34] width 44 height 24
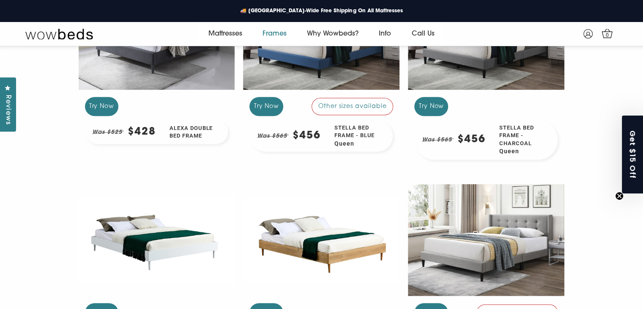
scroll to position [581, 0]
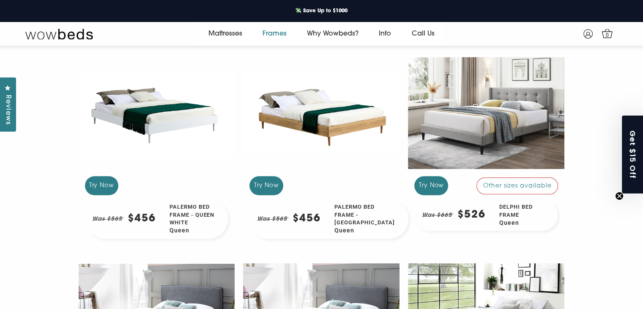
click at [169, 120] on div at bounding box center [157, 113] width 156 height 117
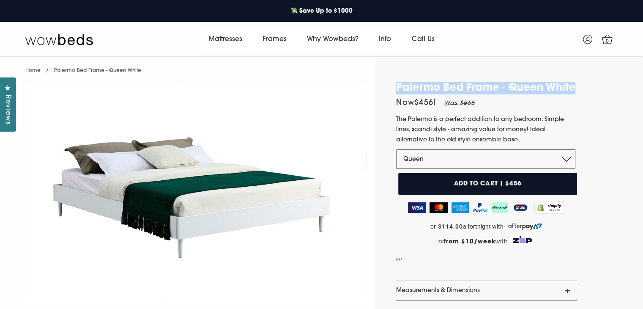
drag, startPoint x: 394, startPoint y: 87, endPoint x: 583, endPoint y: 85, distance: 189.5
click at [583, 85] on div "Palermo Bed Frame - Queen White Now $456 ! Was $565 The [GEOGRAPHIC_DATA] is a …" at bounding box center [480, 228] width 211 height 293
copy h1 "Palermo Bed Frame - Queen White"
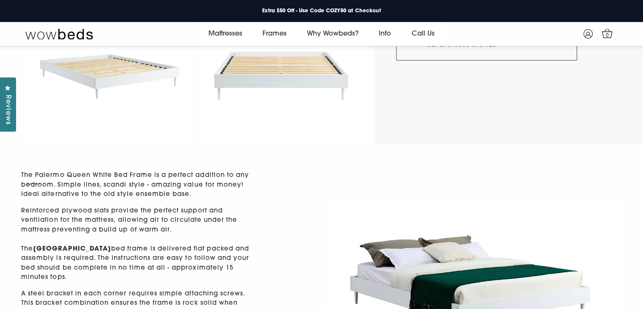
scroll to position [285, 0]
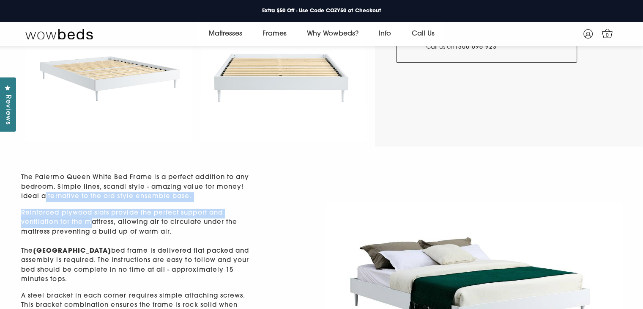
drag, startPoint x: 21, startPoint y: 173, endPoint x: 111, endPoint y: 230, distance: 106.6
click at [111, 230] on div "The Palermo Queen White Bed Frame is a perfect addition to any bedroom. Simple …" at bounding box center [169, 285] width 296 height 224
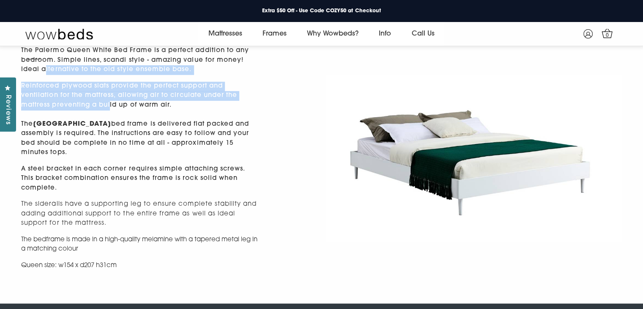
scroll to position [370, 0]
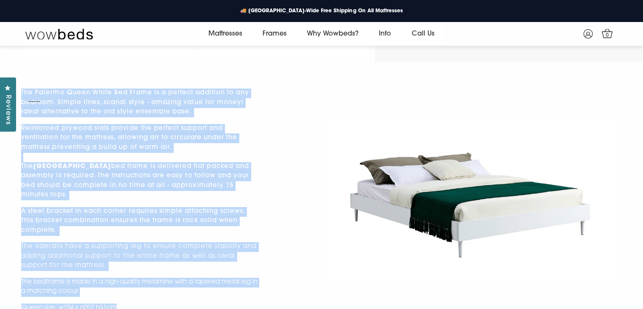
drag, startPoint x: 21, startPoint y: 92, endPoint x: 134, endPoint y: 290, distance: 228.6
click at [134, 290] on div "The Palermo Queen White Bed Frame is a perfect addition to any bedroom. Simple …" at bounding box center [169, 200] width 296 height 224
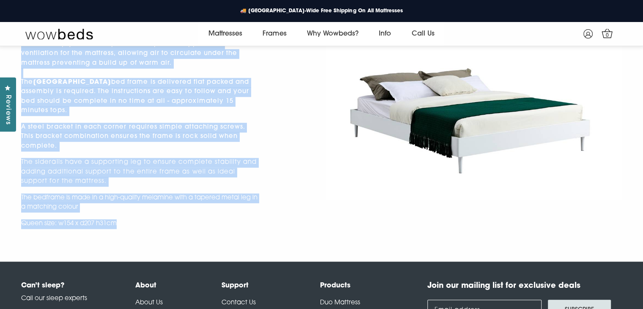
scroll to position [455, 0]
copy div "The Palermo Queen White Bed Frame is a perfect addition to any bedroom. Simple …"
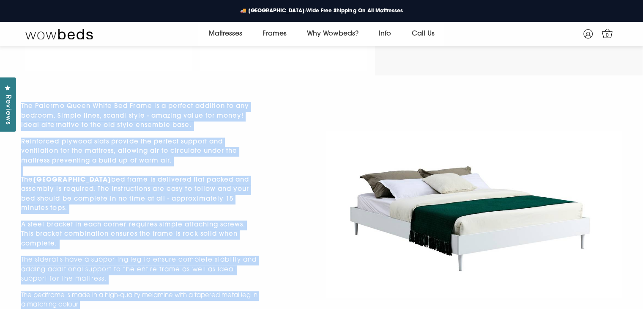
scroll to position [285, 0]
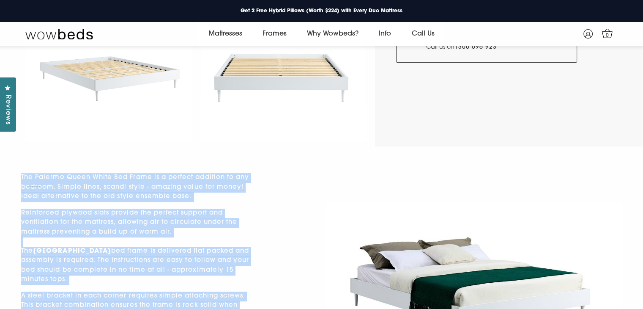
click at [317, 209] on div "The Palermo Queen White Bed Frame is a perfect addition to any bedroom. Simple …" at bounding box center [169, 285] width 305 height 238
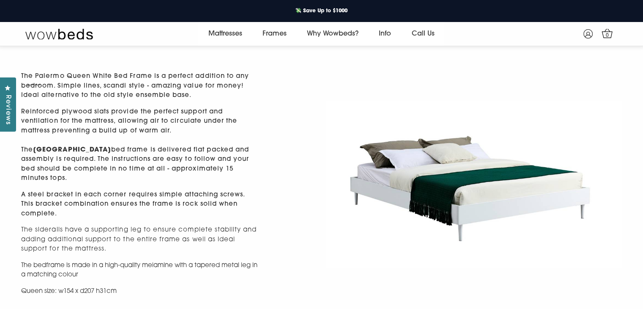
scroll to position [455, 0]
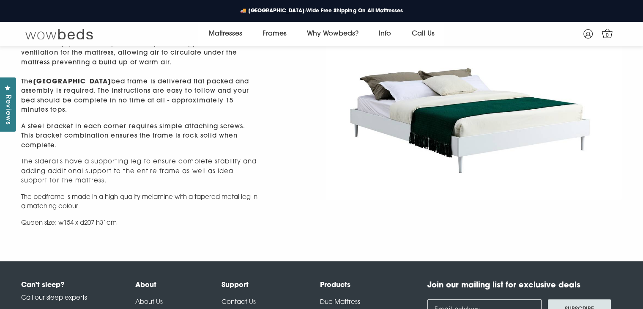
click at [47, 31] on img at bounding box center [59, 34] width 68 height 12
